Goal: Information Seeking & Learning: Find specific fact

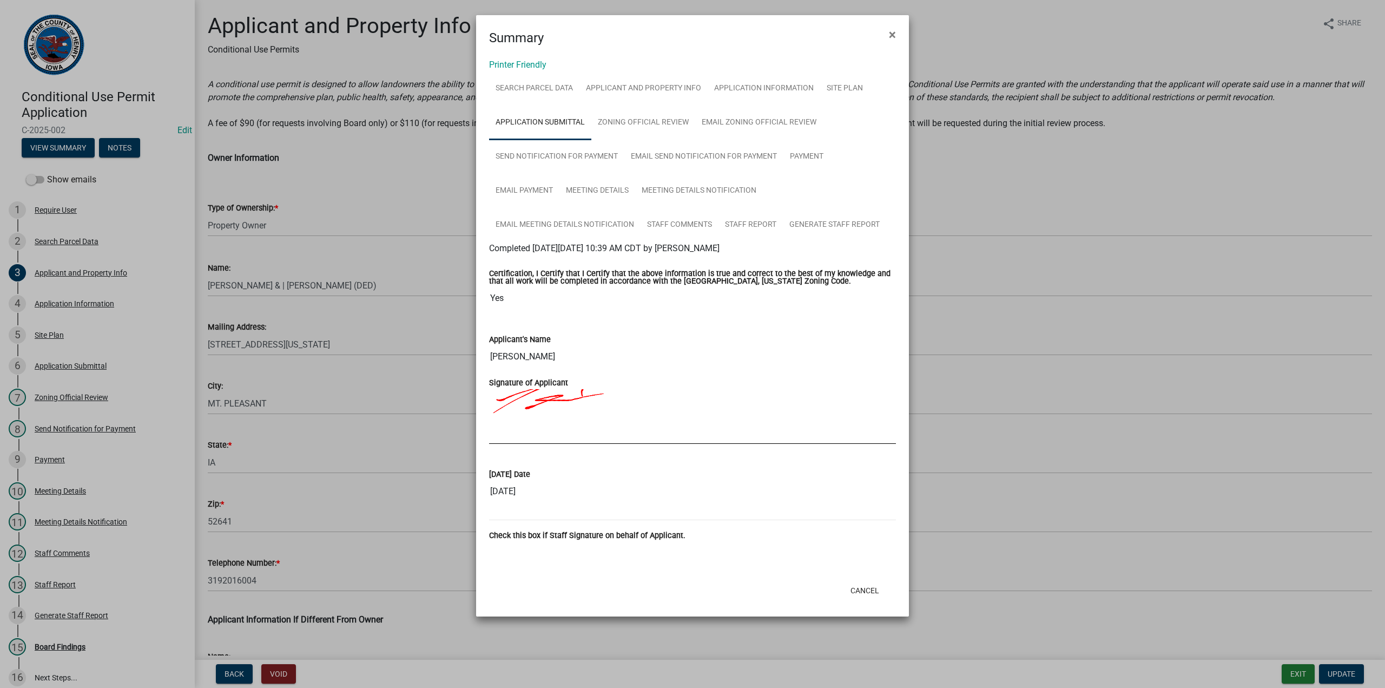
select select "f1547aaf-a906-4d1d-a952-1c01be48a2ca"
click at [387, 194] on ngb-modal-window "Summary × Printer Friendly Search Parcel Data Applicant and Property Info Appli…" at bounding box center [692, 344] width 1385 height 688
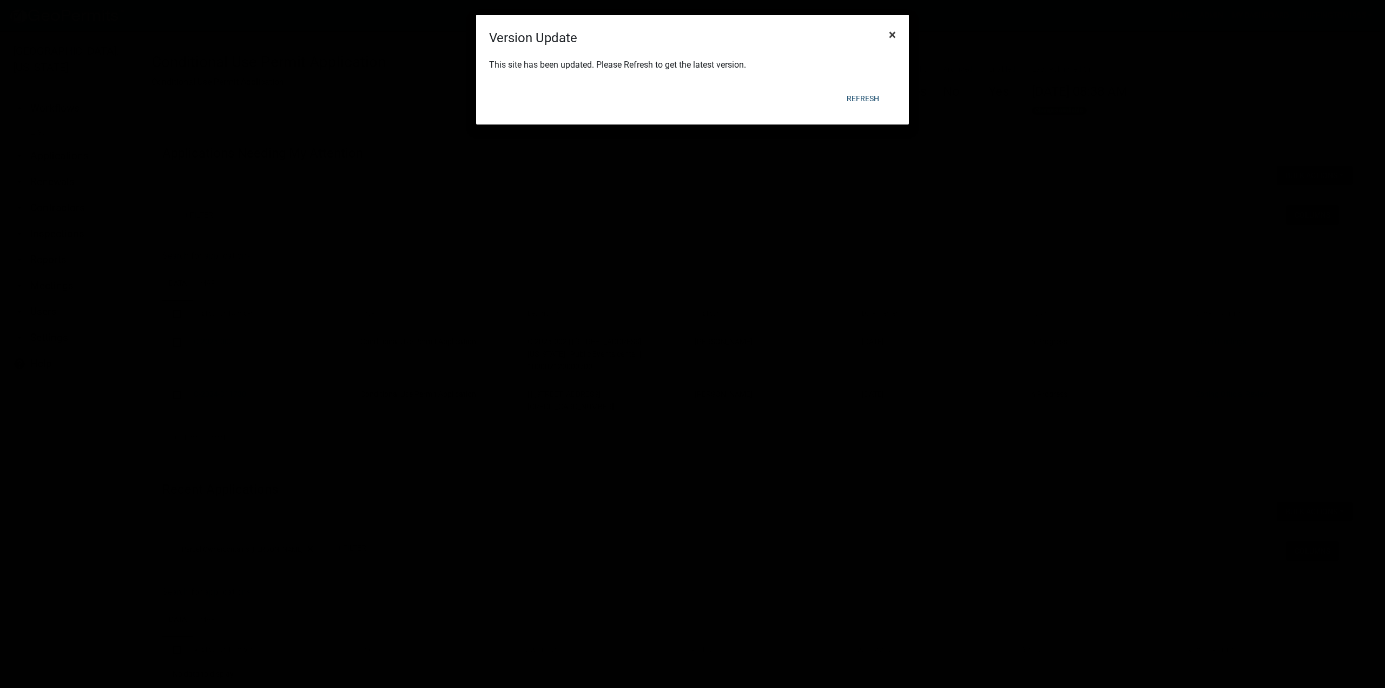
click at [890, 34] on span "×" at bounding box center [892, 34] width 7 height 15
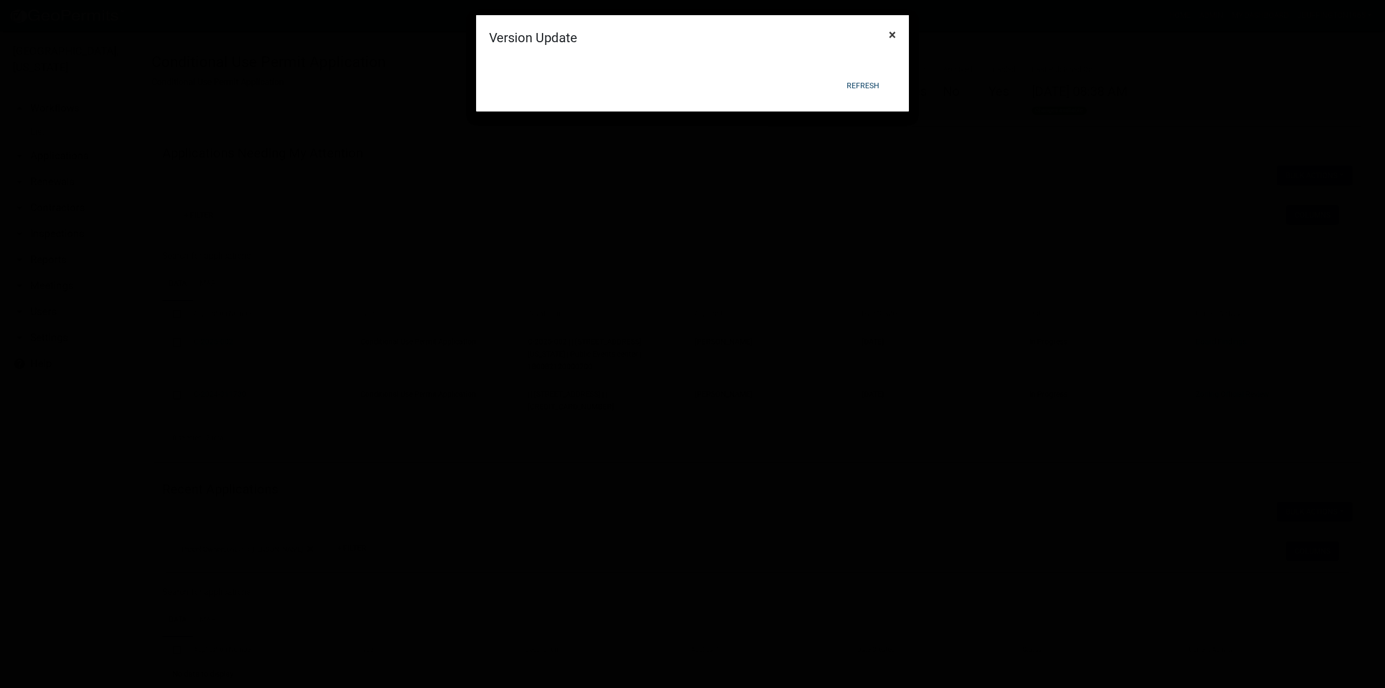
click at [891, 33] on span "×" at bounding box center [892, 34] width 7 height 15
click at [891, 33] on div at bounding box center [692, 33] width 433 height 24
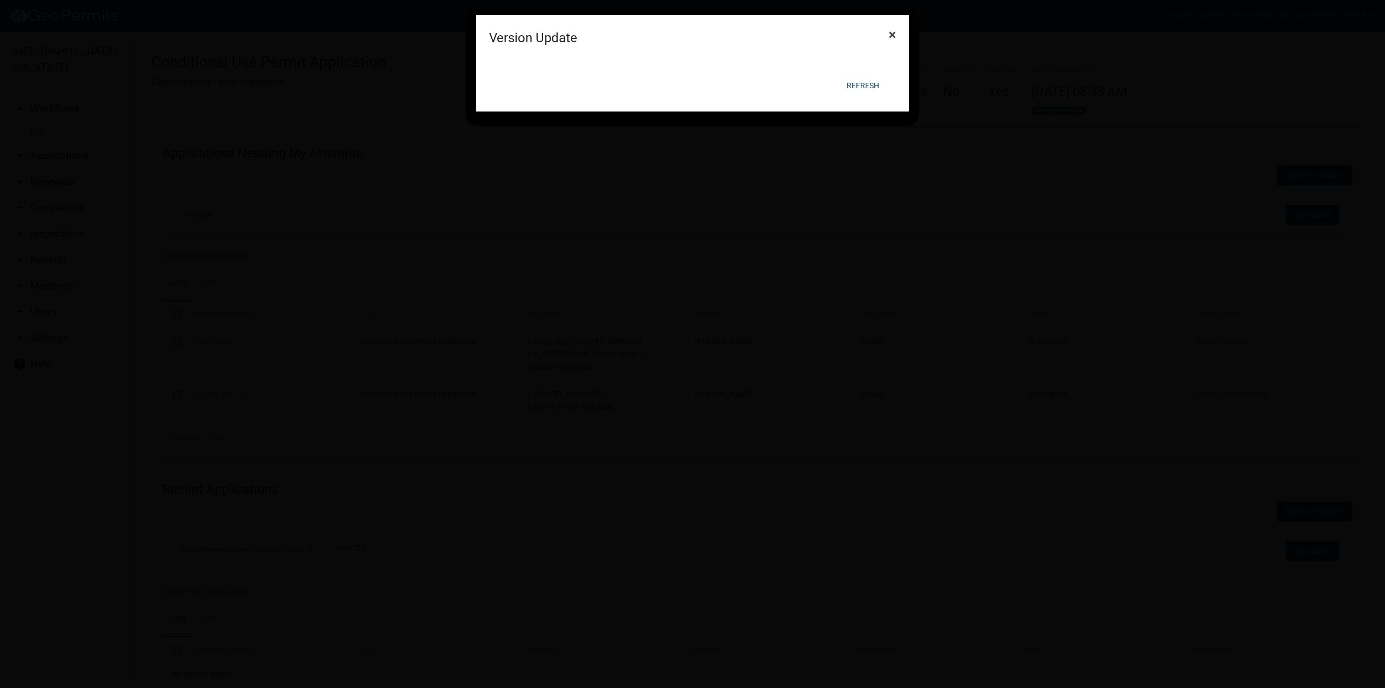
click at [891, 33] on span "×" at bounding box center [892, 34] width 7 height 15
click at [891, 33] on form "Version Update × Refresh" at bounding box center [692, 31] width 433 height 87
click at [891, 33] on span "×" at bounding box center [892, 34] width 7 height 15
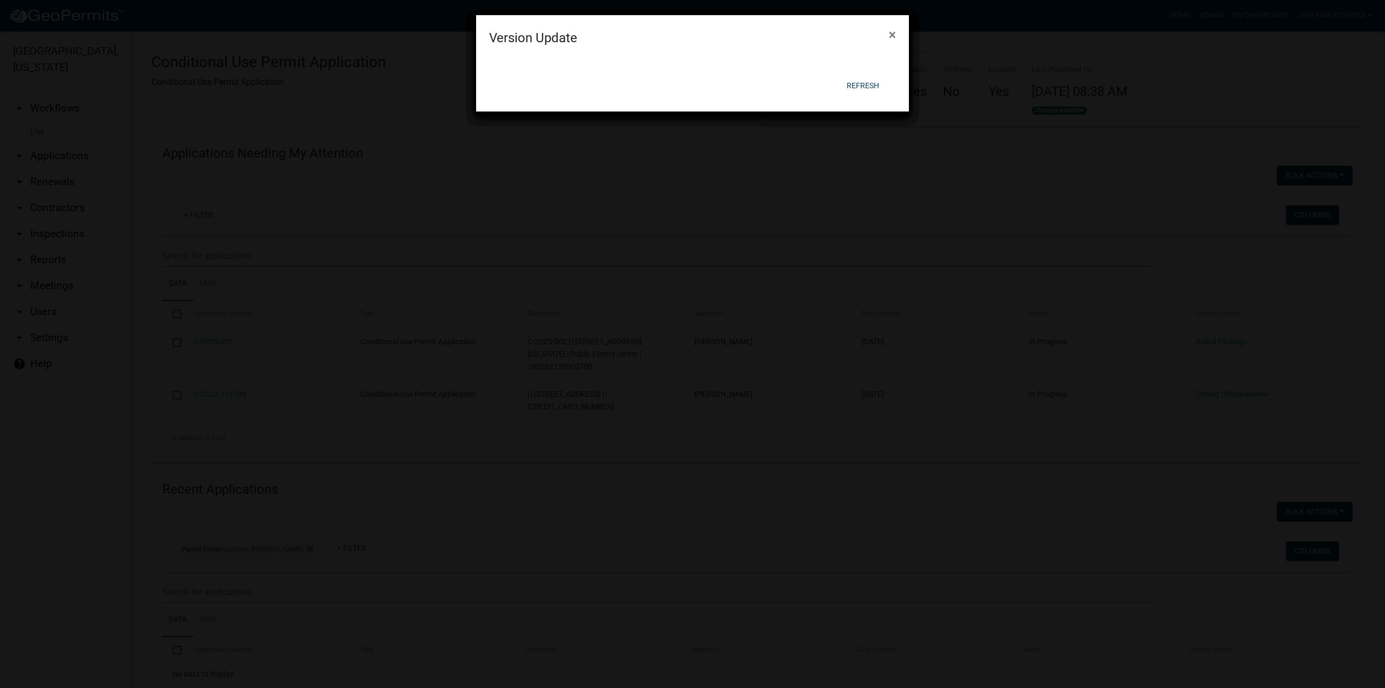
click at [891, 33] on form "Version Update × Refresh" at bounding box center [692, 31] width 433 height 87
click at [891, 33] on span "×" at bounding box center [892, 34] width 7 height 15
click at [891, 33] on form "Version Update × Refresh" at bounding box center [692, 31] width 433 height 87
click at [891, 33] on span "×" at bounding box center [892, 34] width 7 height 15
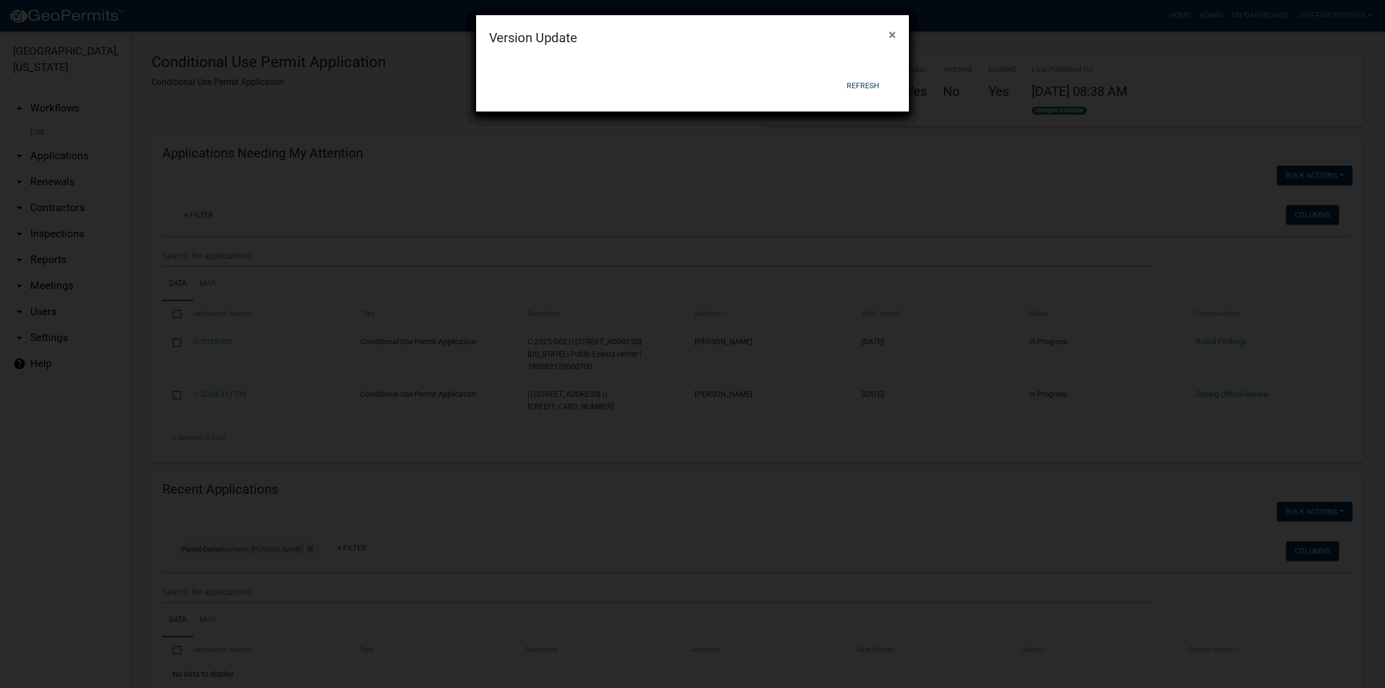
click at [891, 33] on form "Version Update × Refresh" at bounding box center [692, 31] width 433 height 87
click at [871, 83] on button "Refresh" at bounding box center [863, 85] width 50 height 19
click at [890, 34] on span "×" at bounding box center [892, 34] width 7 height 15
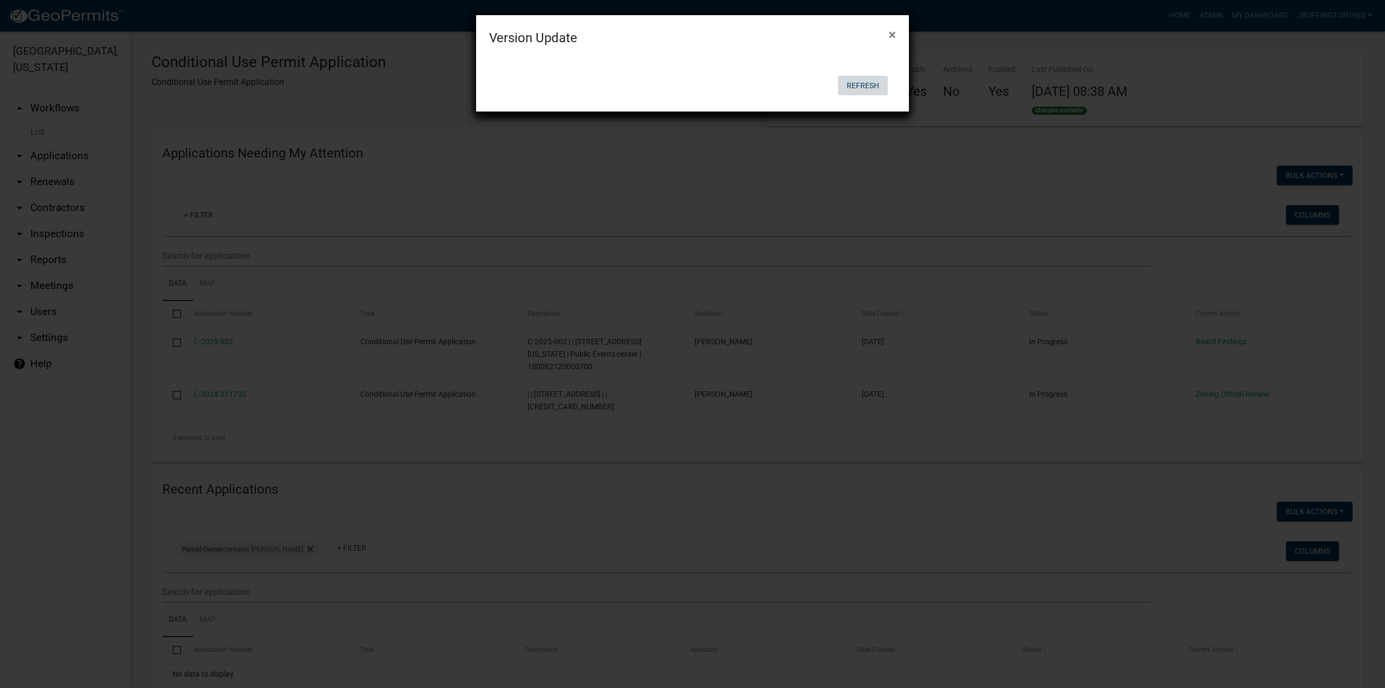
click at [878, 79] on button "Refresh" at bounding box center [863, 85] width 50 height 19
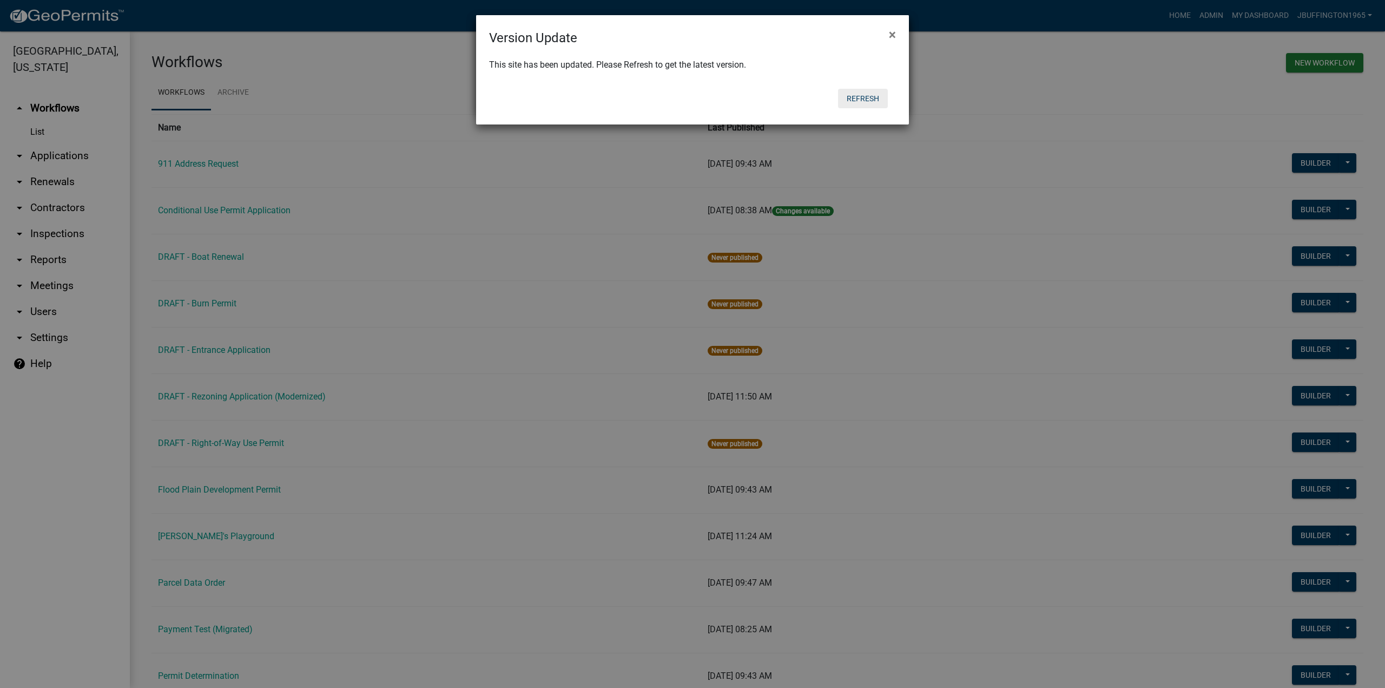
click at [875, 98] on button "Refresh" at bounding box center [863, 98] width 50 height 19
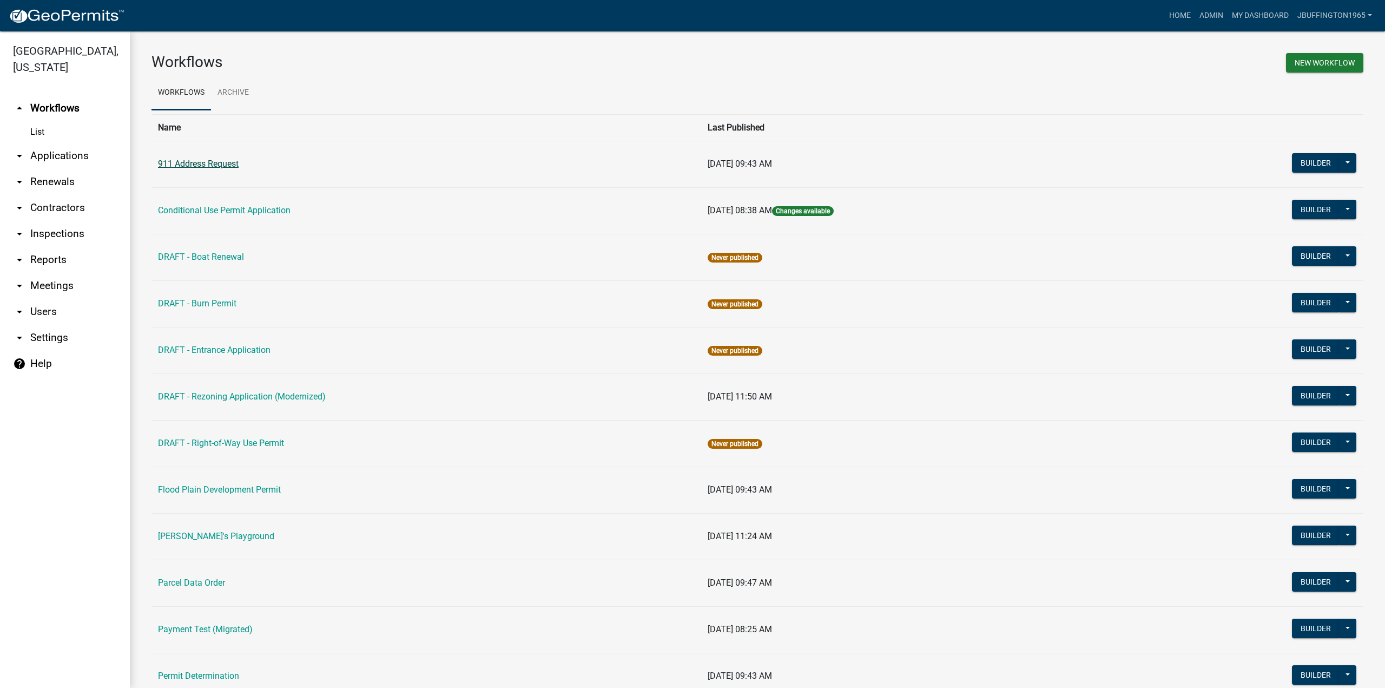
click at [205, 166] on link "911 Address Request" at bounding box center [198, 164] width 81 height 10
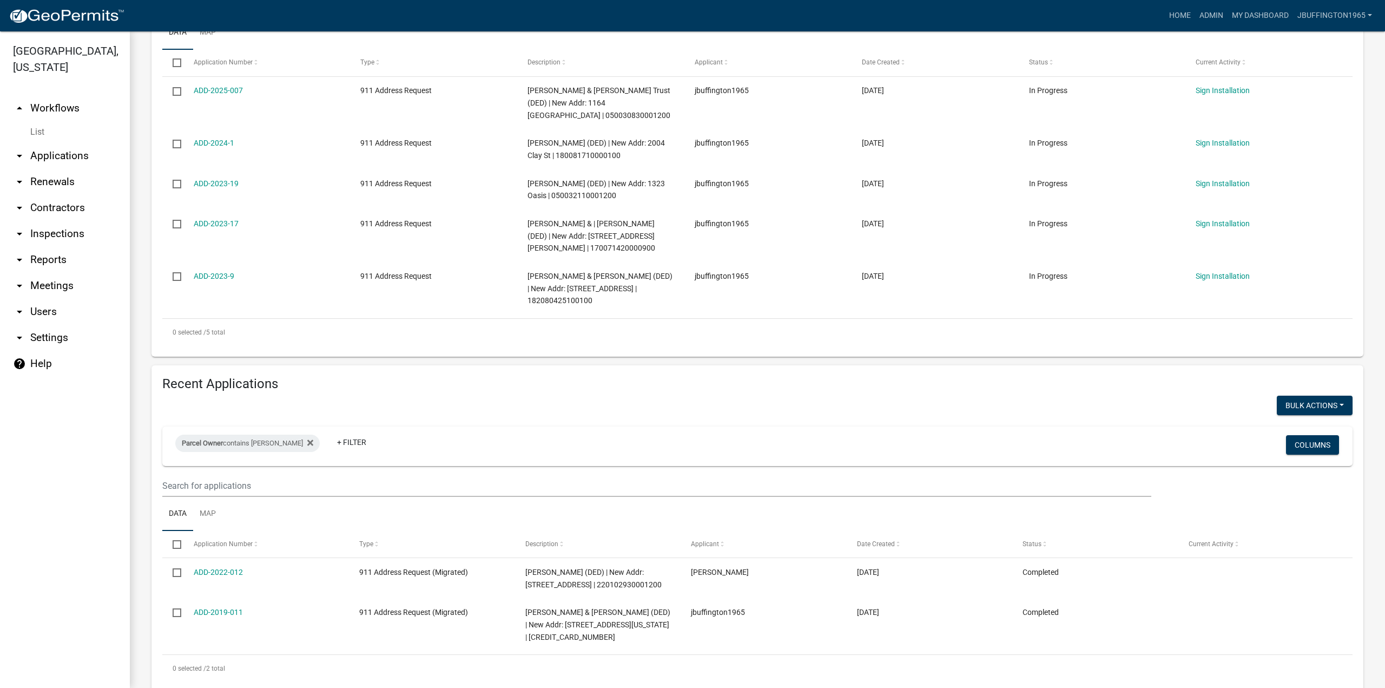
scroll to position [253, 0]
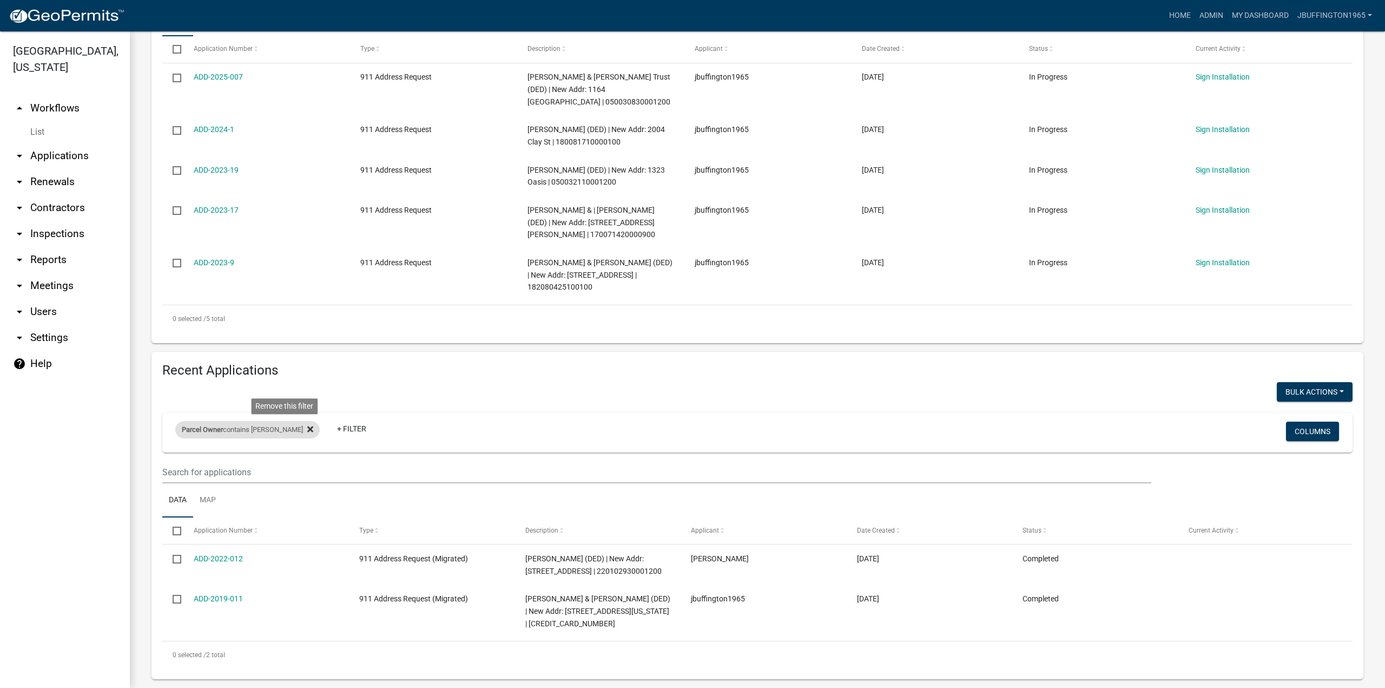
click at [307, 429] on icon at bounding box center [310, 429] width 6 height 6
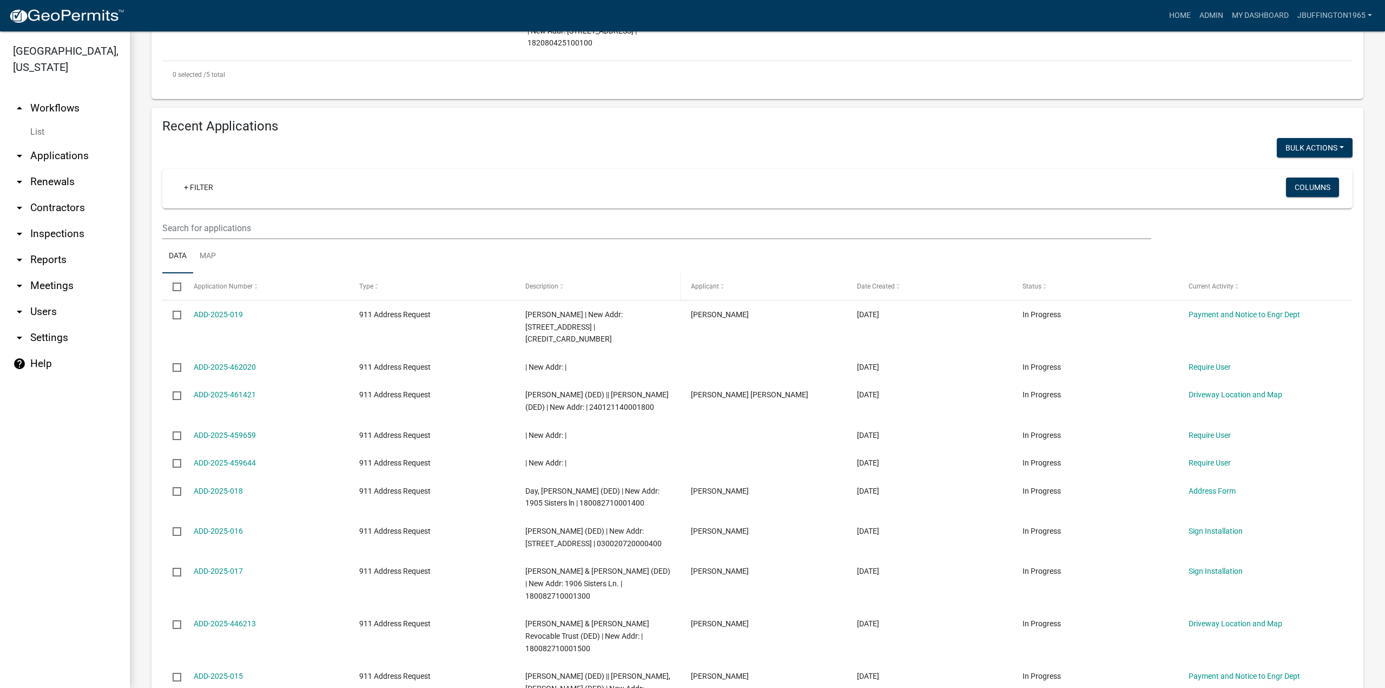
scroll to position [505, 0]
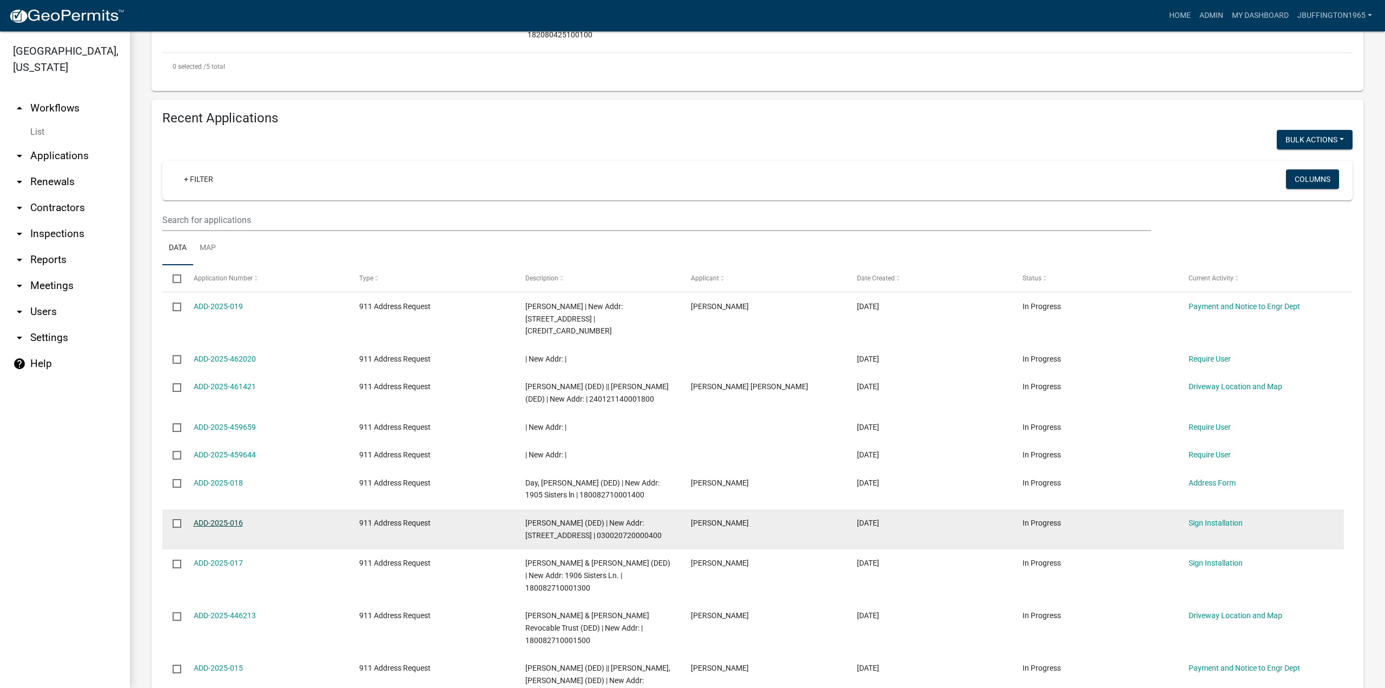
click at [218, 523] on link "ADD-2025-016" at bounding box center [218, 522] width 49 height 9
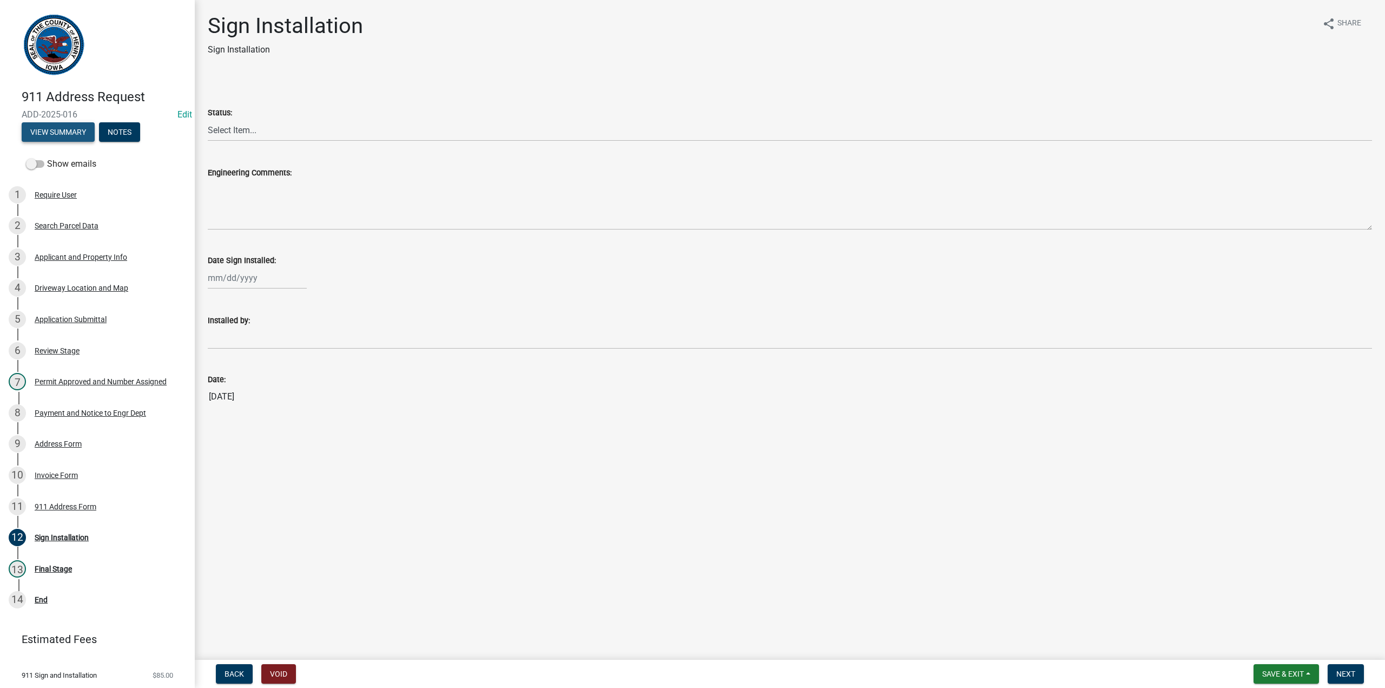
click at [56, 134] on button "View Summary" at bounding box center [58, 131] width 73 height 19
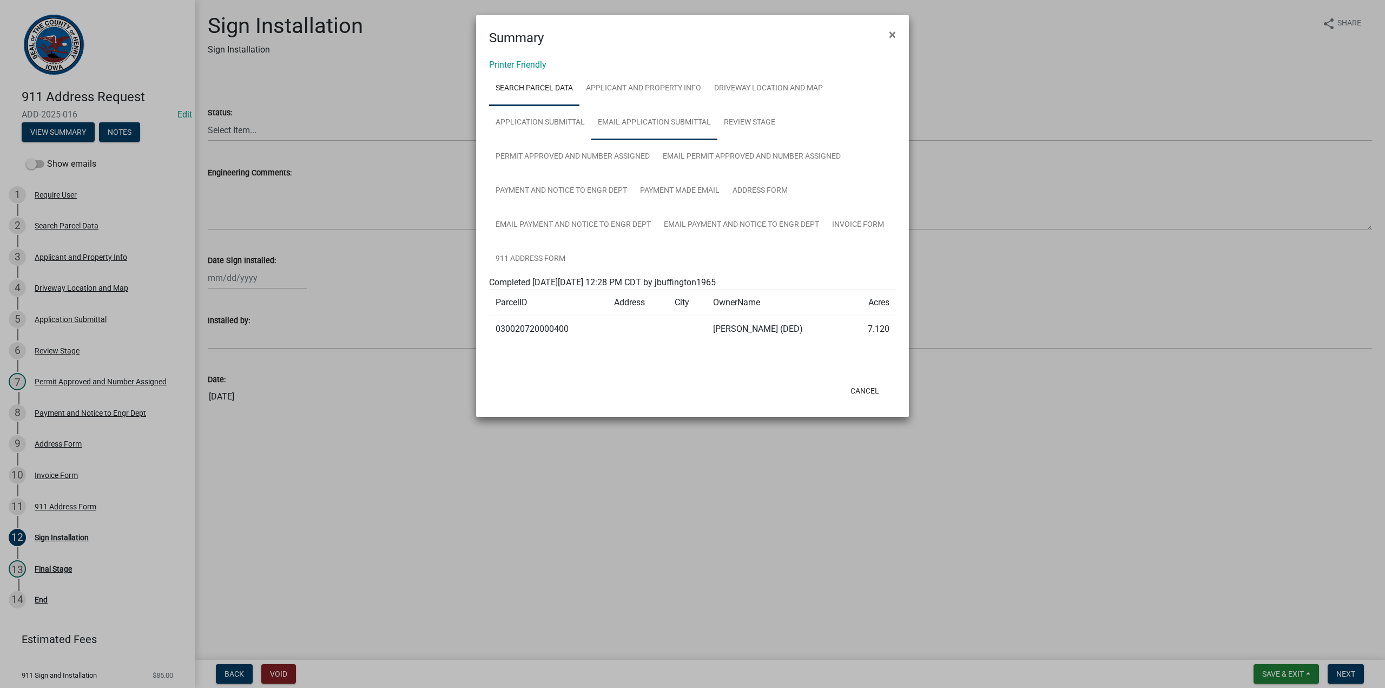
click at [645, 120] on link "Email Application Submittal" at bounding box center [655, 123] width 126 height 35
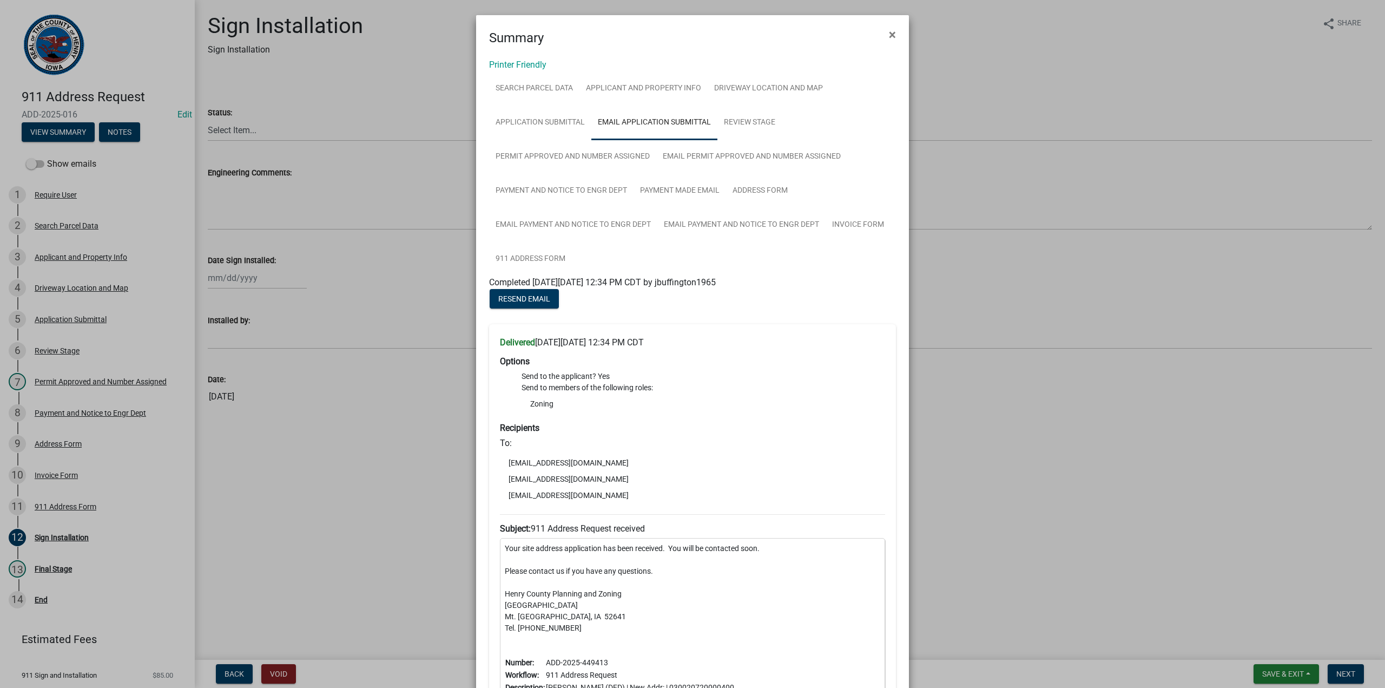
click at [503, 501] on li "newcreatiion986@gmail.com" at bounding box center [692, 495] width 385 height 16
drag, startPoint x: 505, startPoint y: 496, endPoint x: 603, endPoint y: 494, distance: 98.0
click at [603, 494] on li "newcreatiion986@gmail.com" at bounding box center [692, 495] width 385 height 16
copy li "newcreatiion986@gmail.com"
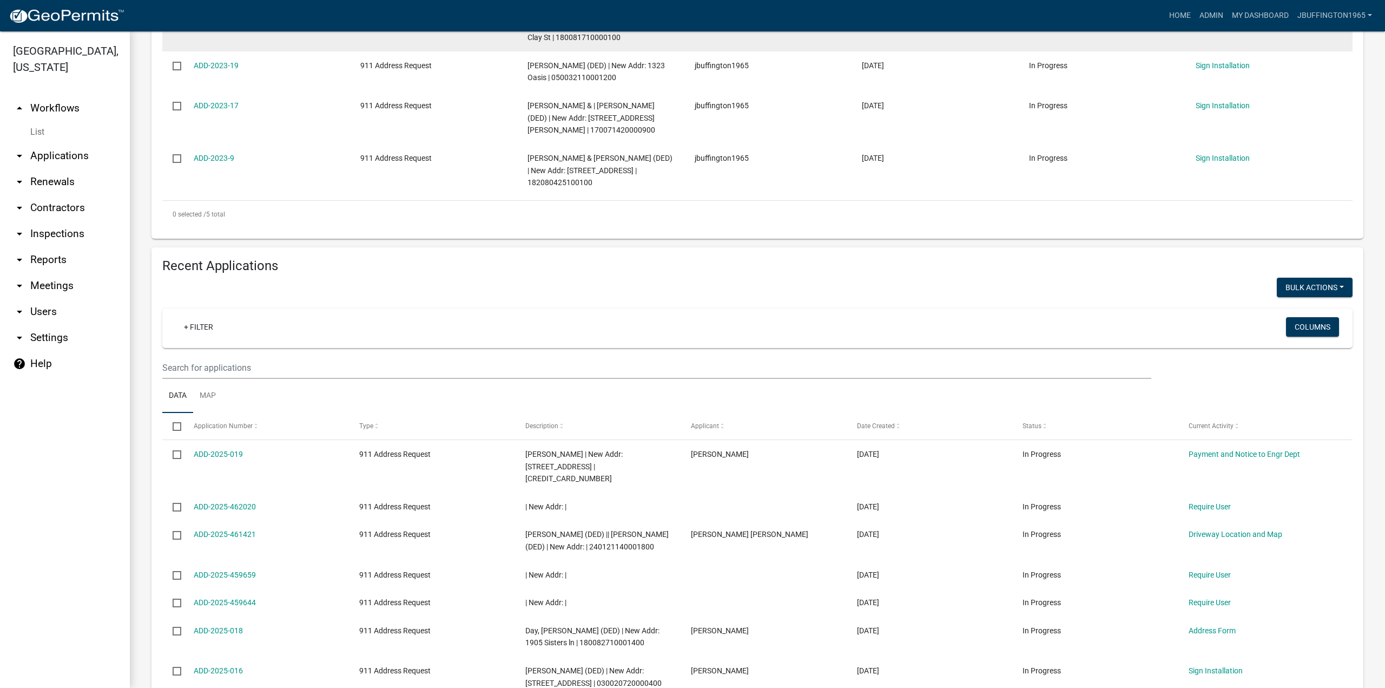
scroll to position [397, 0]
